Goal: Find specific page/section: Find specific page/section

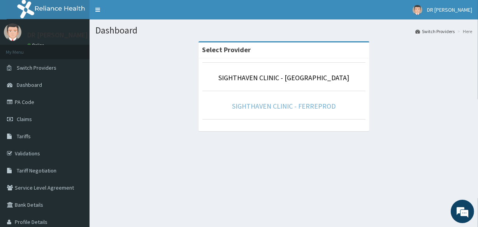
click at [286, 104] on link "SIGHTHAVEN CLINIC - FERREPROD" at bounding box center [283, 106] width 103 height 9
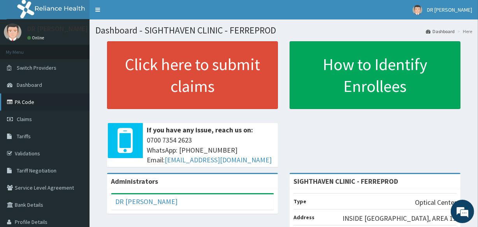
click at [46, 106] on link "PA Code" at bounding box center [44, 101] width 89 height 17
